Goal: Transaction & Acquisition: Purchase product/service

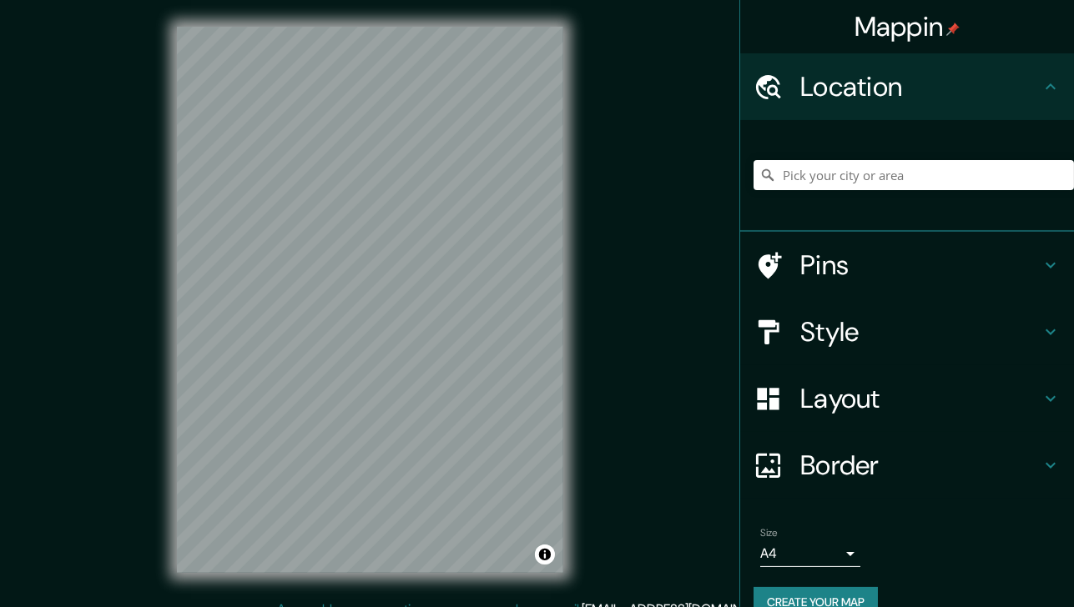
click at [834, 174] on input "Pick your city or area" at bounding box center [913, 175] width 320 height 30
paste input "19°01'04.0"N 98°15'21.3"W"
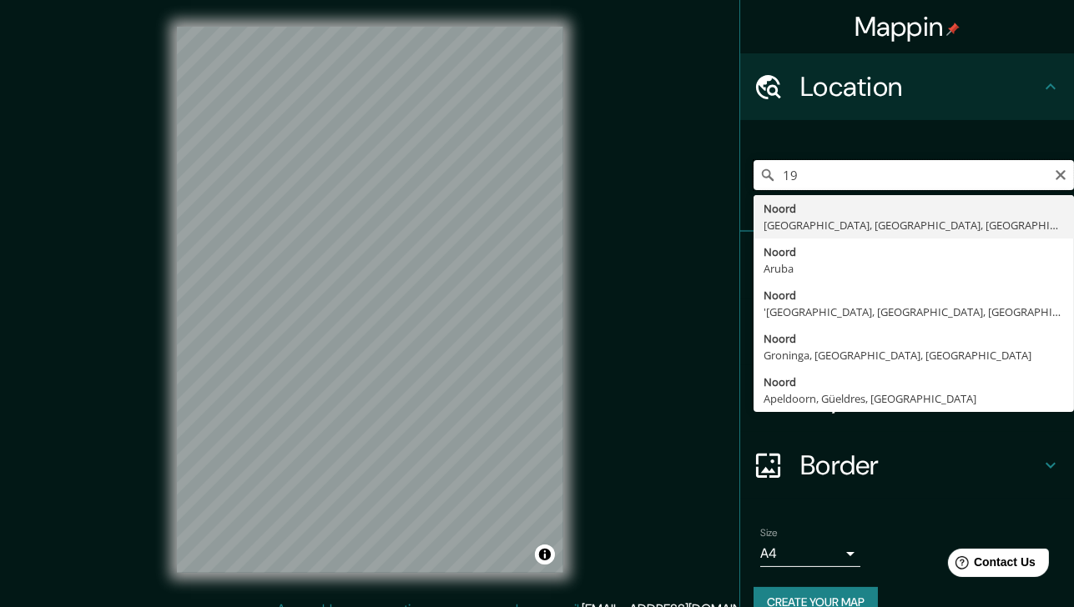
type input "1"
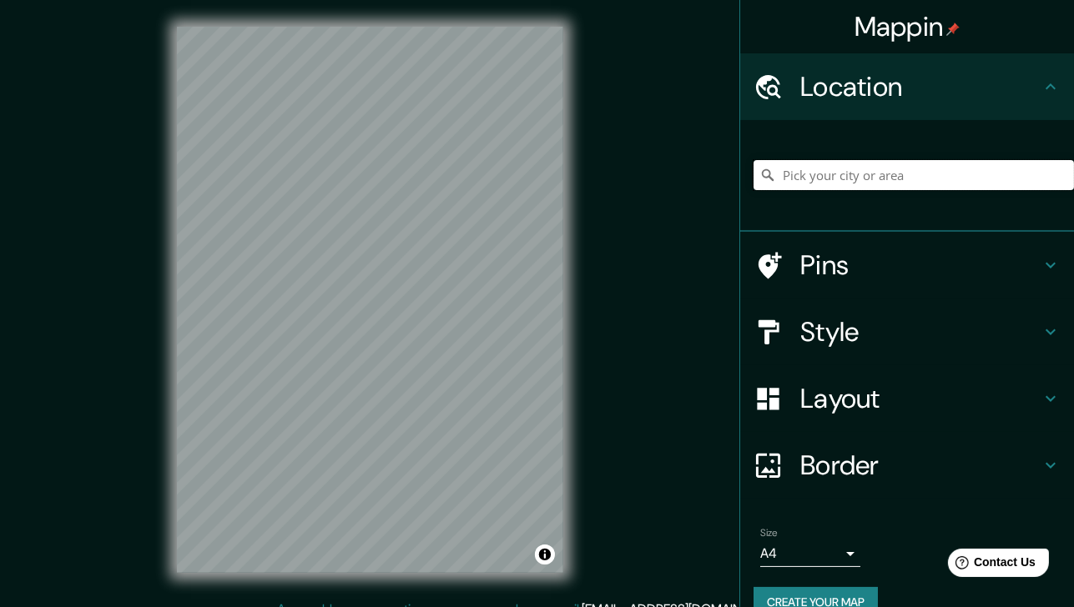
click at [804, 173] on input "Pick your city or area" at bounding box center [913, 175] width 320 height 30
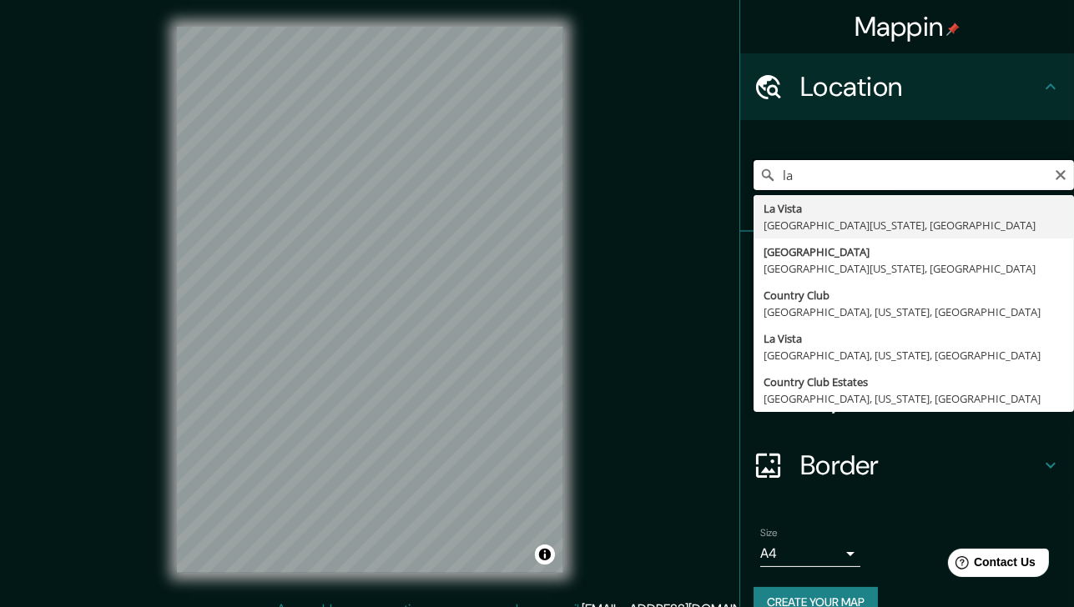
type input "l"
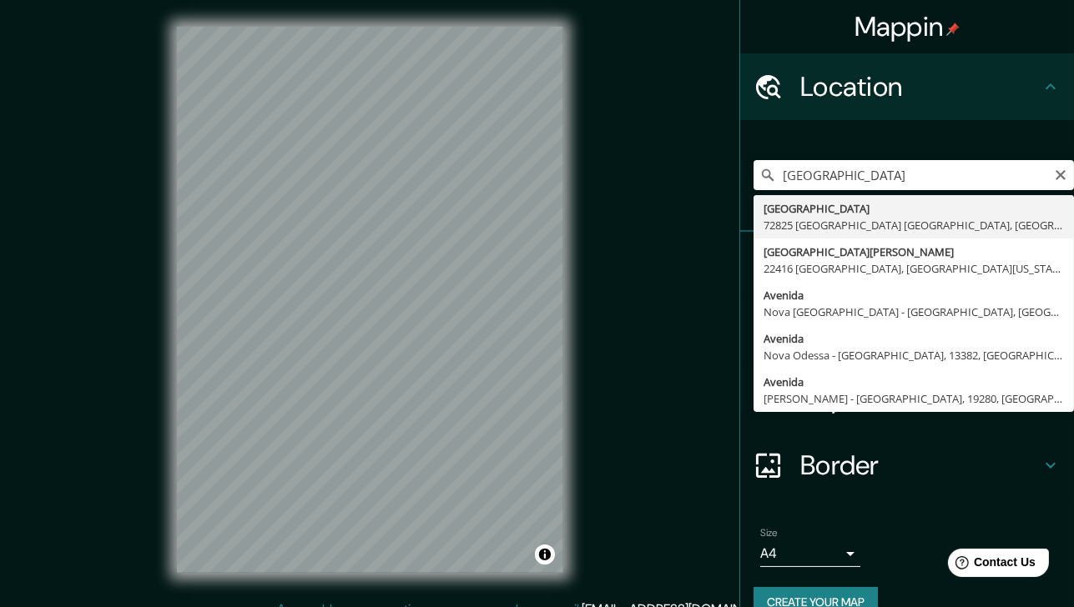
type input "Avenida Casiopea, 72825 San Bernardino Tlaxcalancingo, Puebla, México"
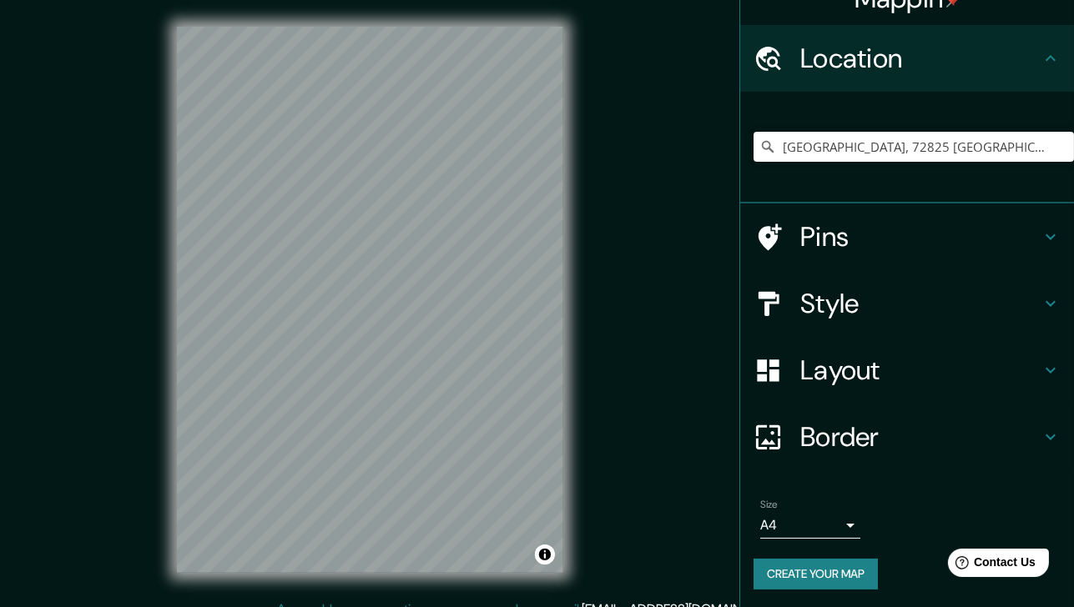
scroll to position [30, 0]
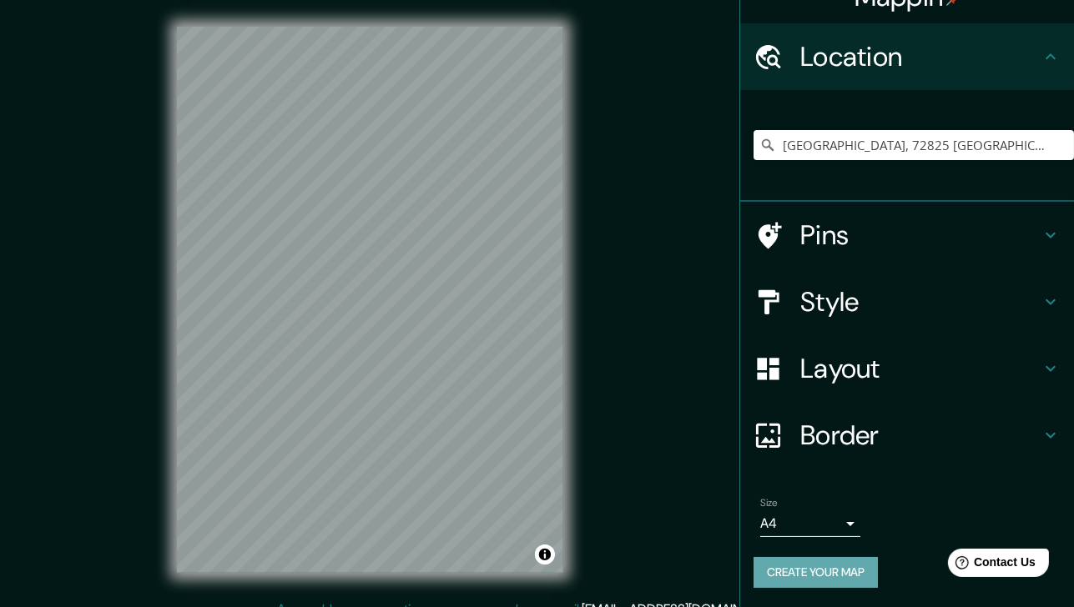
click at [846, 570] on button "Create your map" at bounding box center [815, 572] width 124 height 31
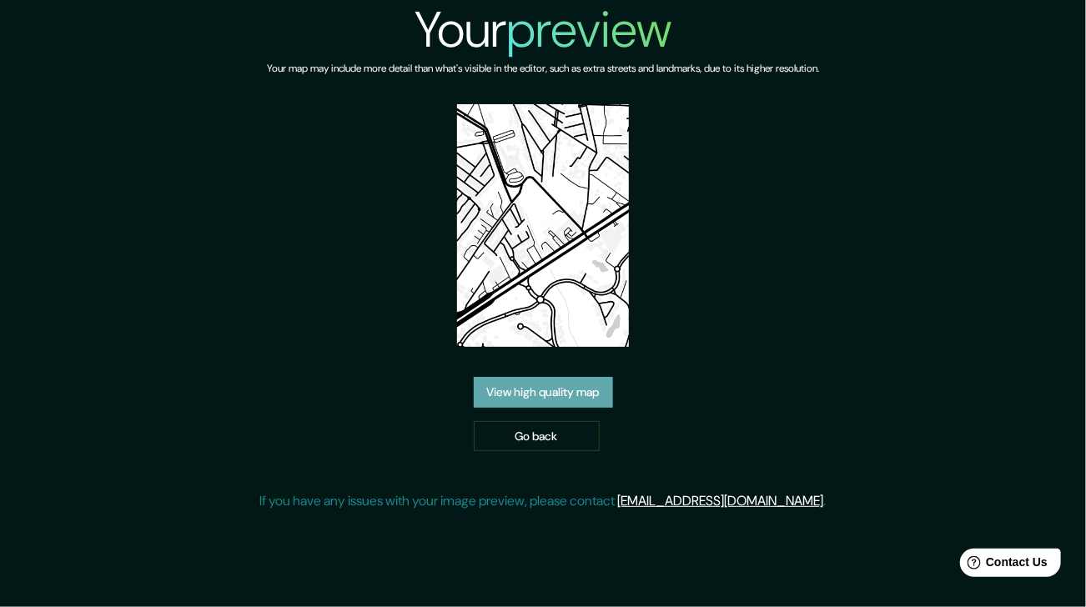
click at [587, 377] on link "View high quality map" at bounding box center [543, 392] width 139 height 31
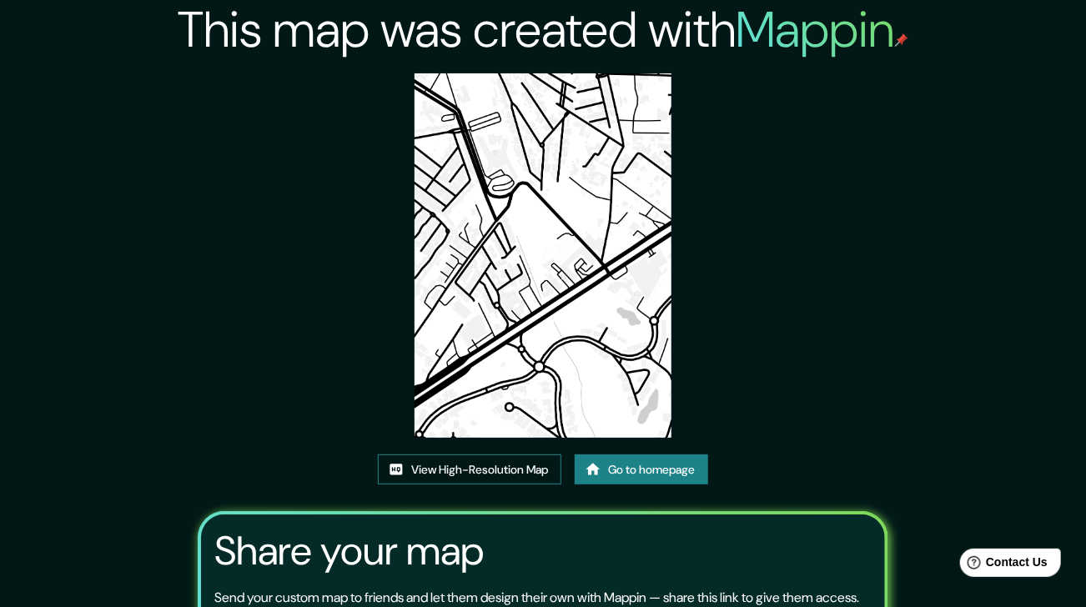
click at [511, 455] on link "View High-Resolution Map" at bounding box center [470, 470] width 184 height 31
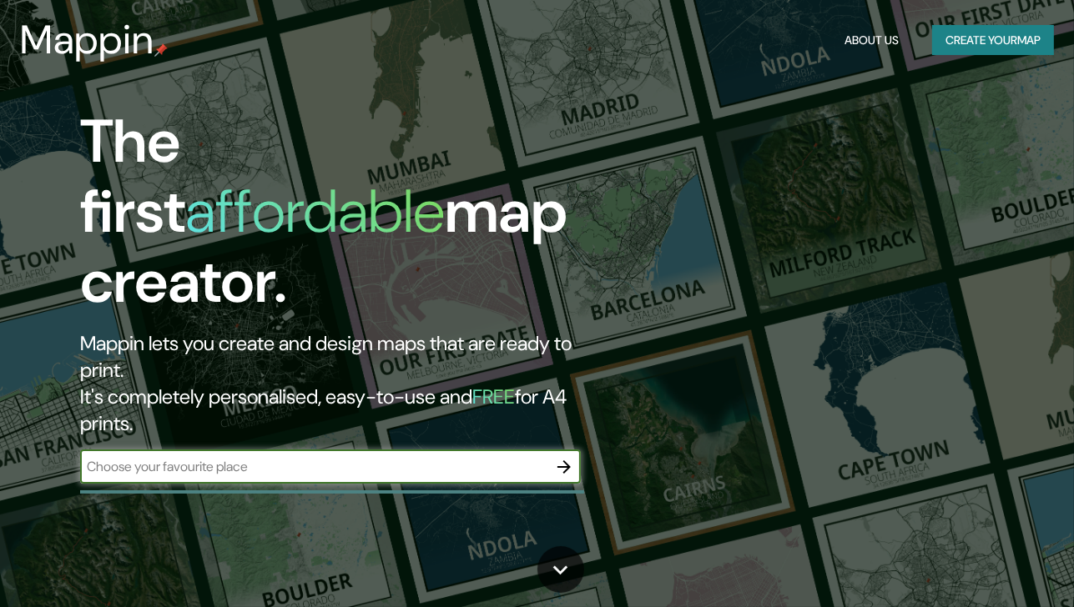
click at [571, 457] on icon "button" at bounding box center [564, 467] width 20 height 20
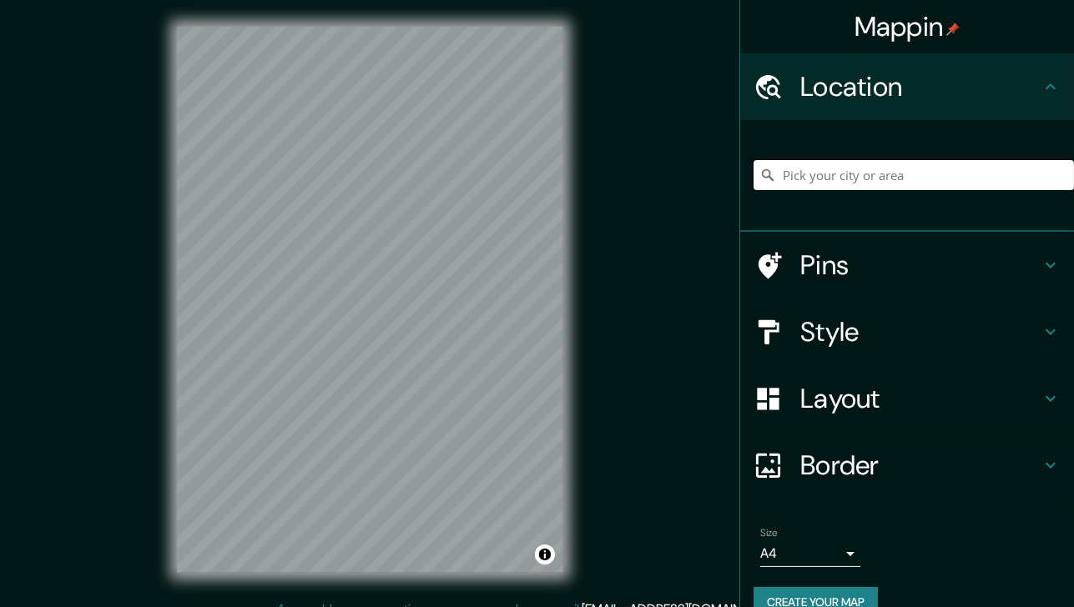
click at [828, 167] on input "Pick your city or area" at bounding box center [913, 175] width 320 height 30
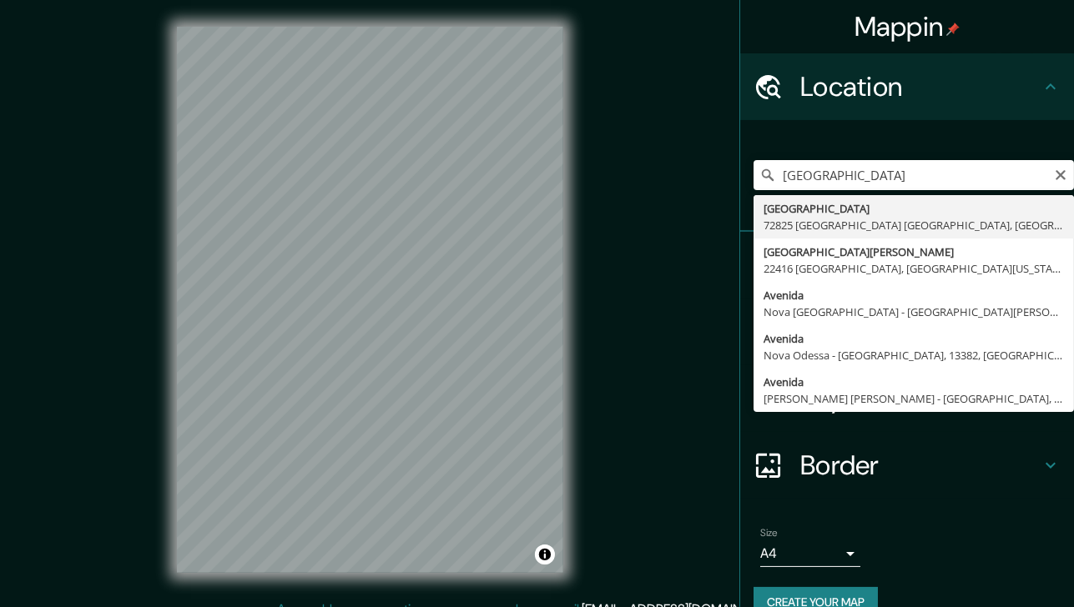
type input "Avenida Casiopea, 72825 San Bernardino Tlaxcalancingo, Puebla, México"
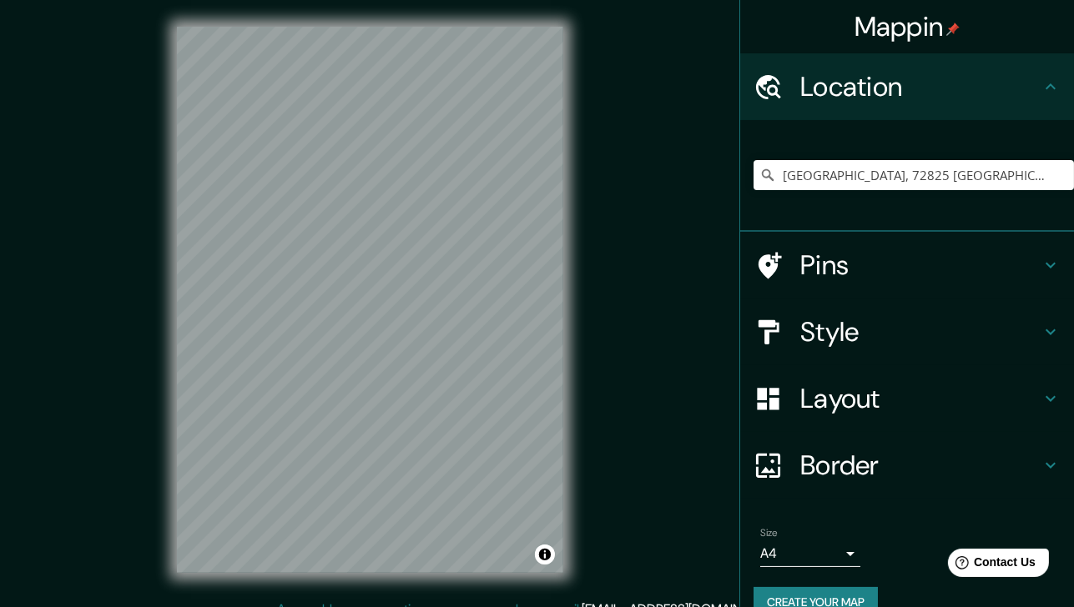
click at [864, 405] on h4 "Layout" at bounding box center [920, 398] width 240 height 33
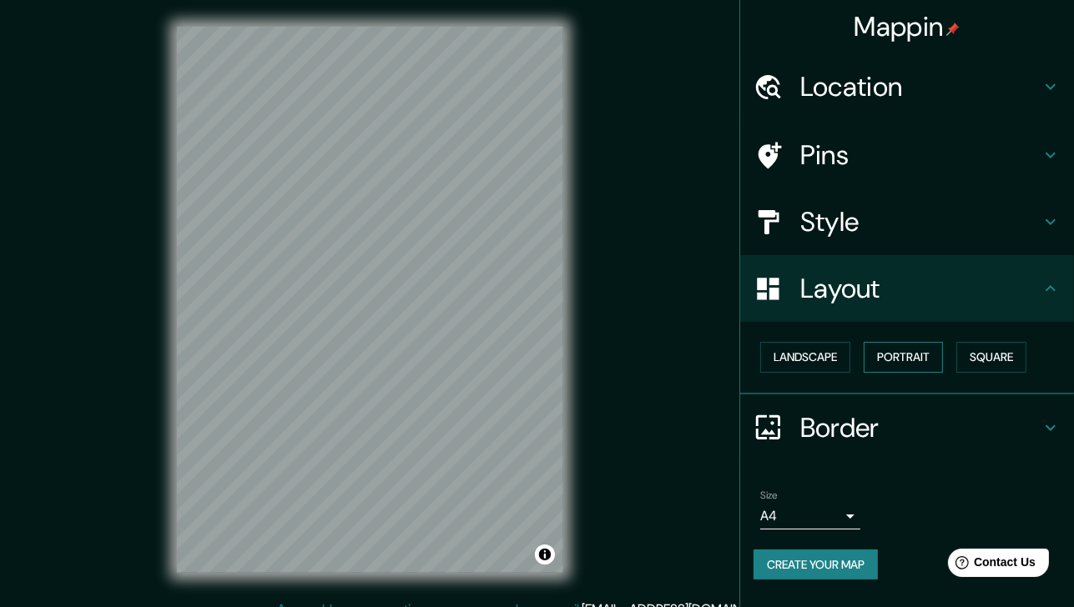
click at [893, 356] on button "Portrait" at bounding box center [903, 357] width 79 height 31
click at [826, 356] on button "Landscape" at bounding box center [805, 357] width 90 height 31
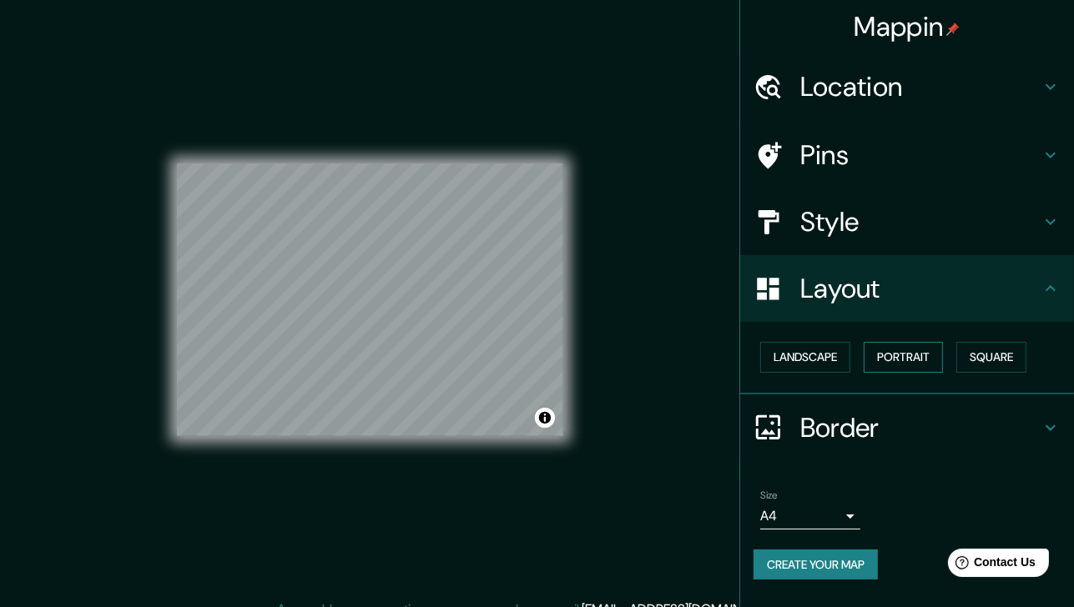
drag, startPoint x: 918, startPoint y: 351, endPoint x: 928, endPoint y: 353, distance: 10.2
click at [917, 351] on button "Portrait" at bounding box center [903, 357] width 79 height 31
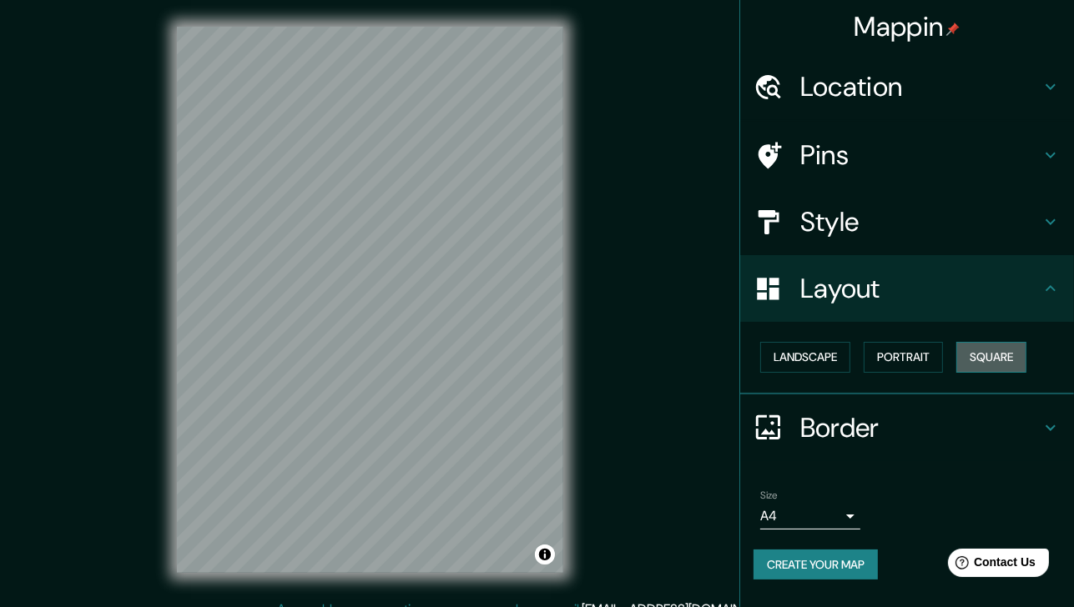
click at [997, 350] on button "Square" at bounding box center [991, 357] width 70 height 31
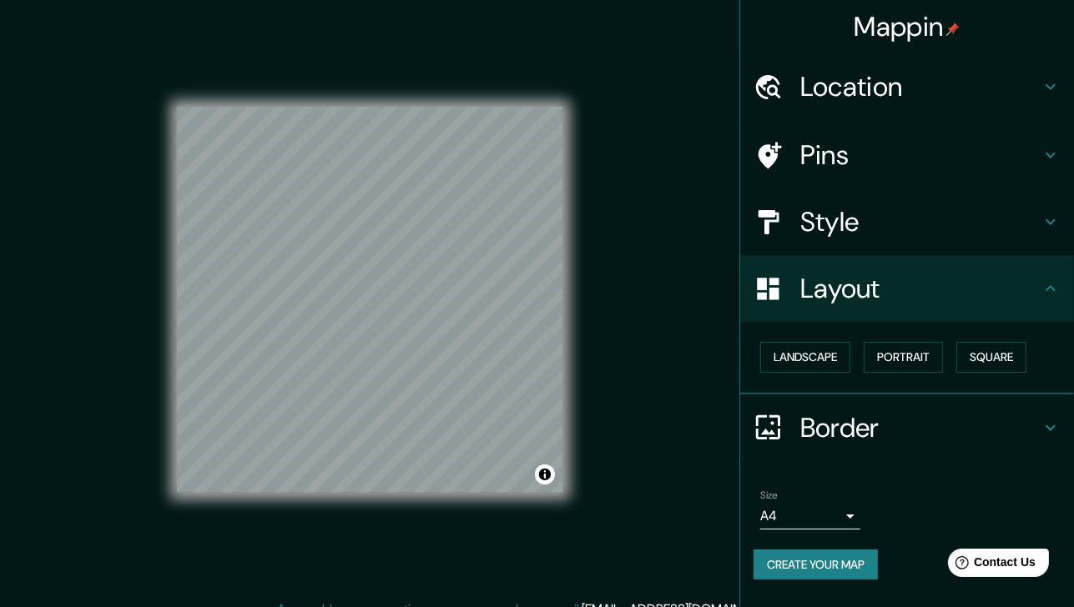
click at [866, 213] on h4 "Style" at bounding box center [920, 221] width 240 height 33
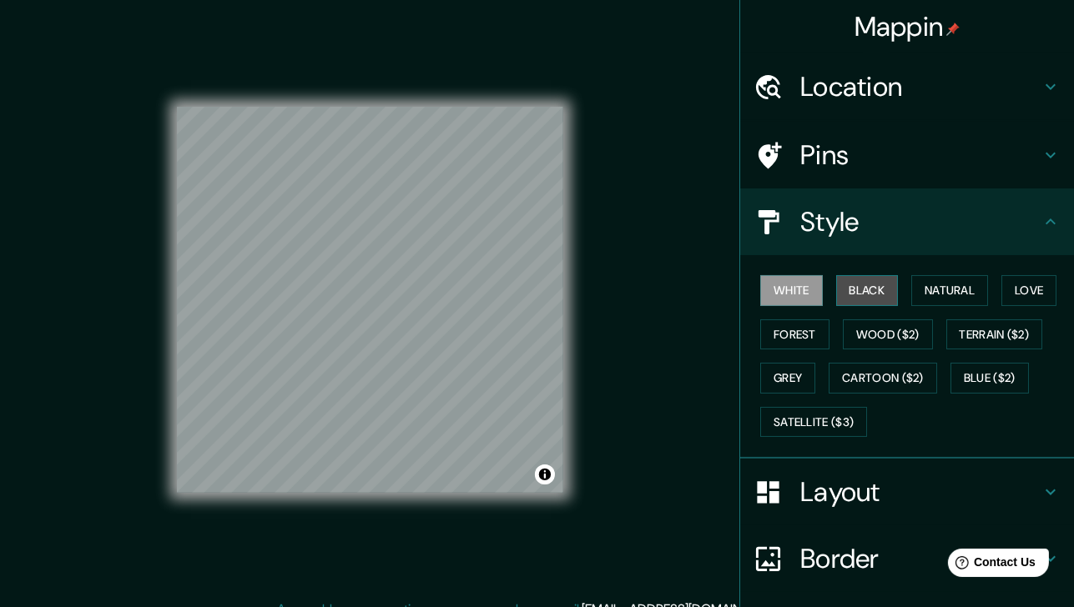
click at [864, 285] on button "Black" at bounding box center [867, 290] width 63 height 31
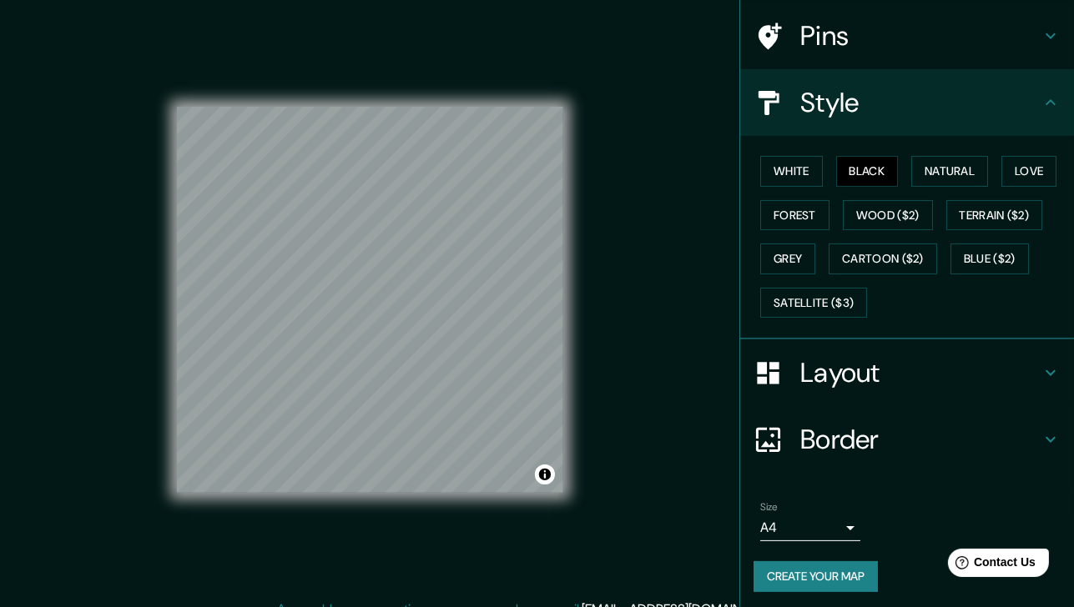
scroll to position [121, 0]
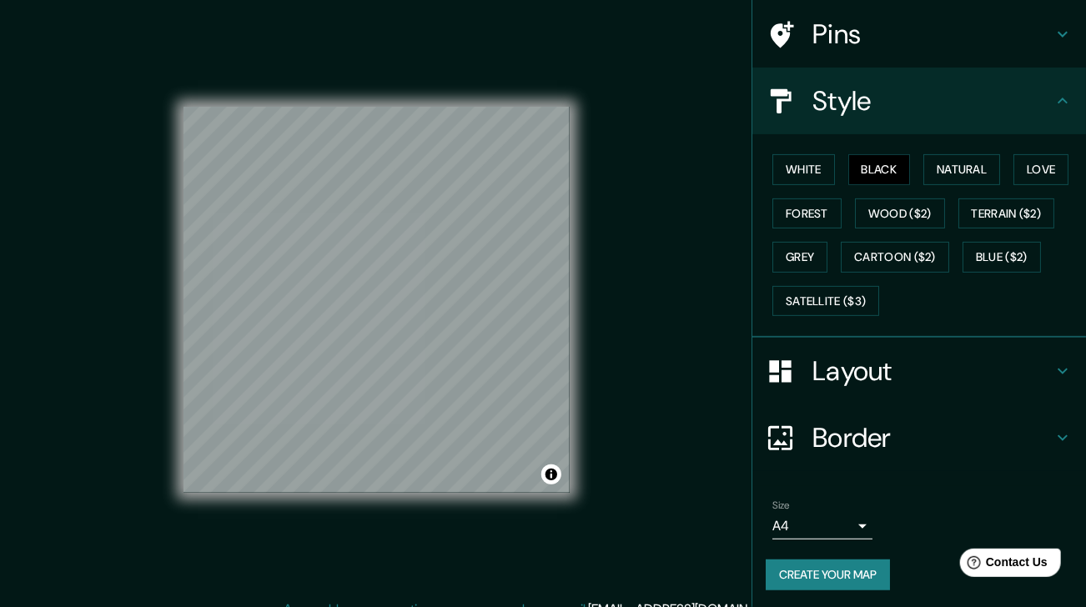
click at [809, 523] on body "Mappin Location Avenida Casiopea, 72825 San Bernardino Tlaxcalancingo, Puebla, …" at bounding box center [543, 303] width 1086 height 607
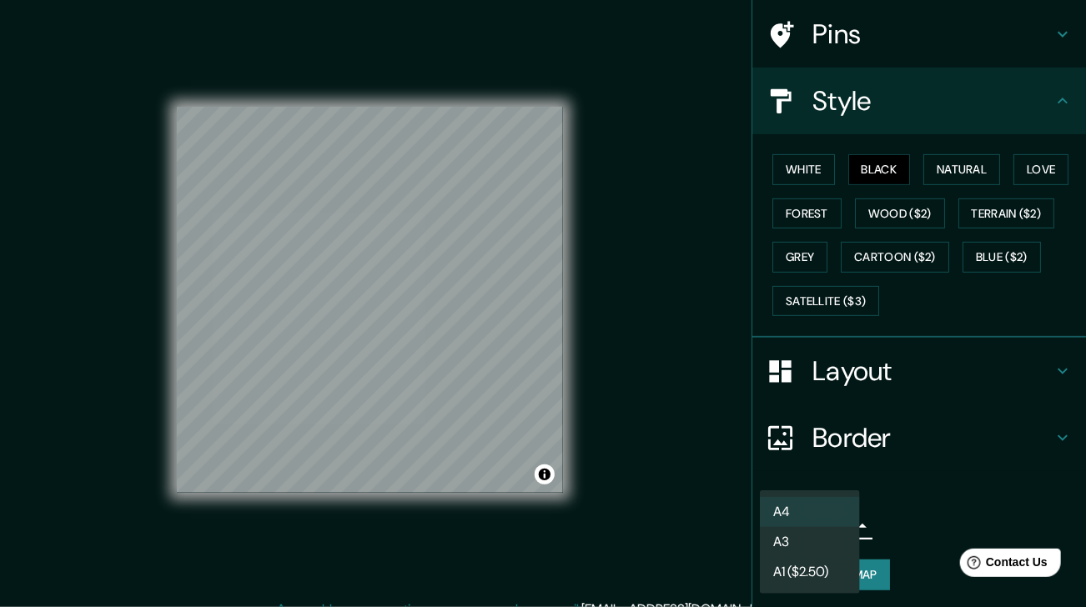
click at [898, 531] on div at bounding box center [543, 303] width 1086 height 607
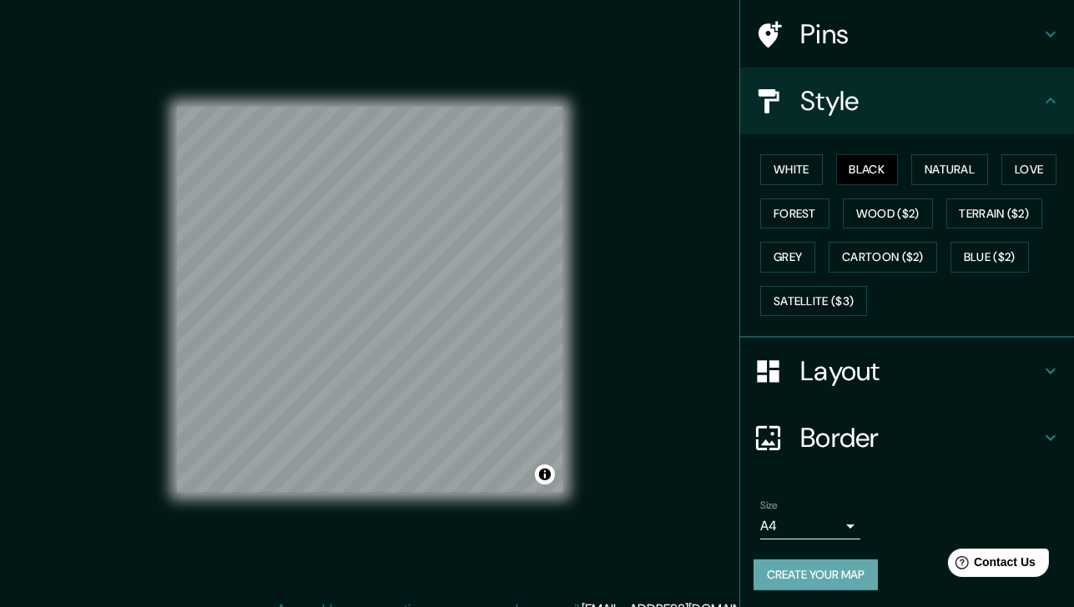
click at [829, 570] on button "Create your map" at bounding box center [815, 575] width 124 height 31
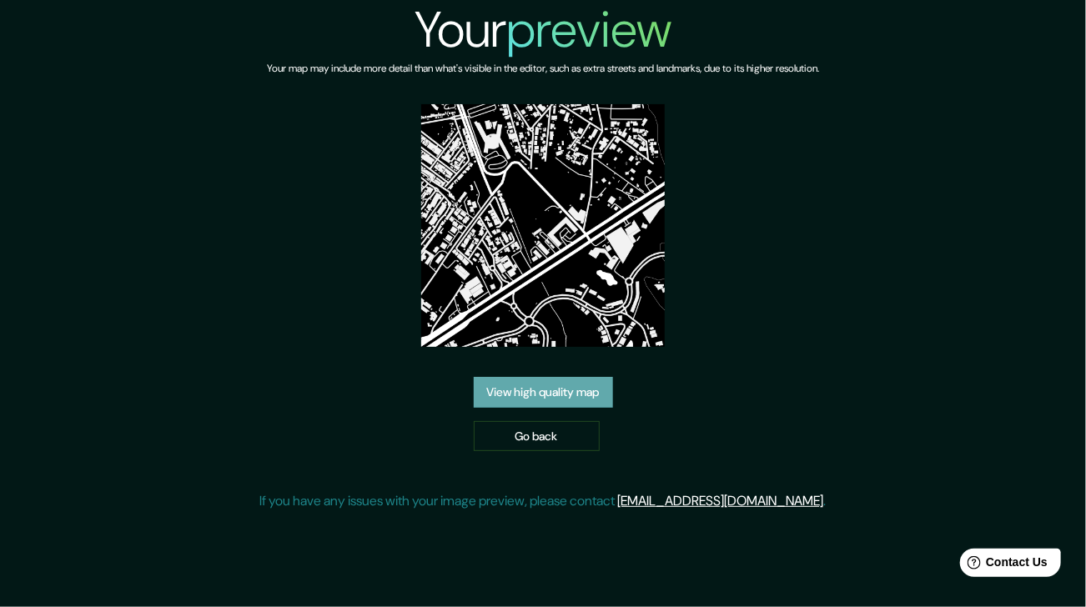
click at [587, 380] on link "View high quality map" at bounding box center [543, 392] width 139 height 31
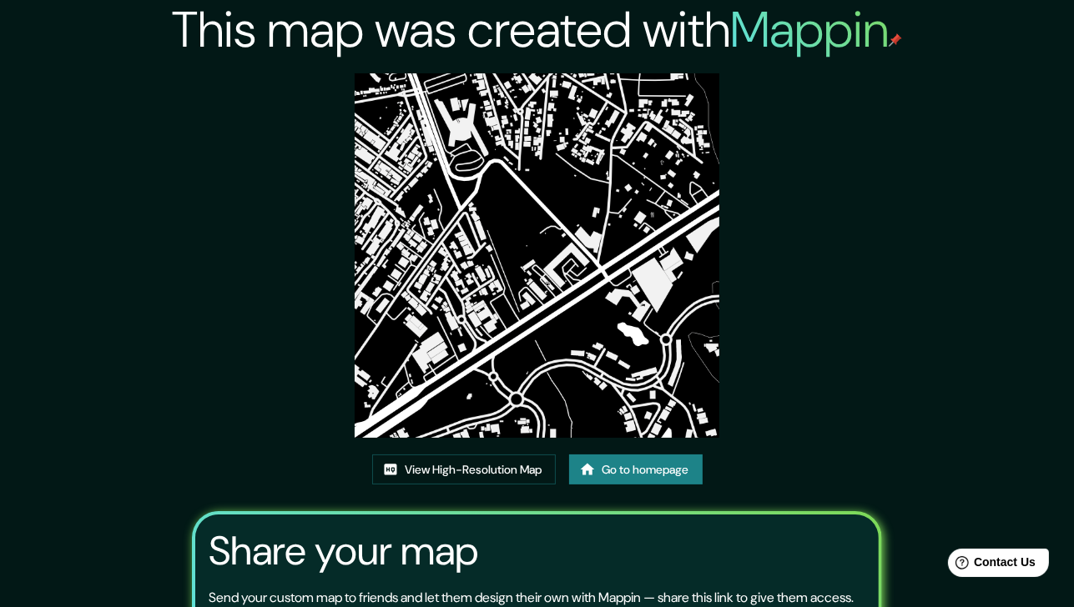
click at [447, 451] on div "This map was created with Mappin View High-Resolution Map Go to homepage Share …" at bounding box center [537, 381] width 730 height 762
click at [447, 463] on link "View High-Resolution Map" at bounding box center [464, 470] width 184 height 31
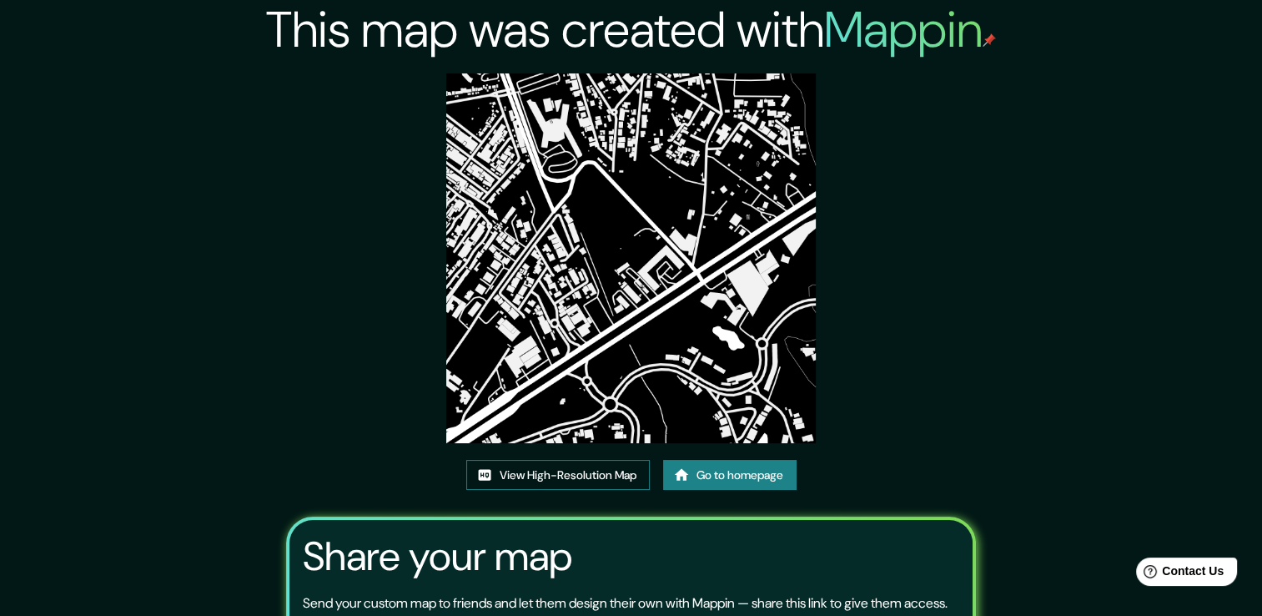
click at [537, 466] on link "View High-Resolution Map" at bounding box center [558, 475] width 184 height 31
